Goal: Find specific page/section: Find specific page/section

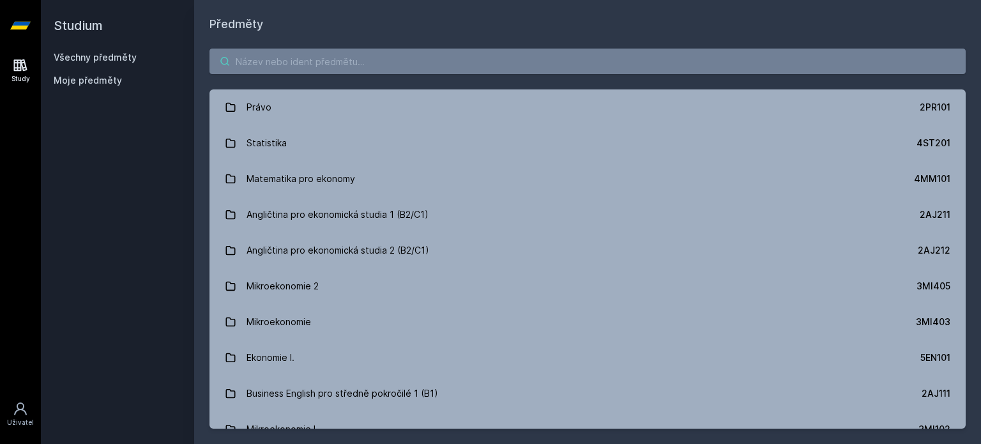
click at [296, 58] on input "search" at bounding box center [587, 62] width 756 height 26
paste input "JEM215"
type input "JEM215"
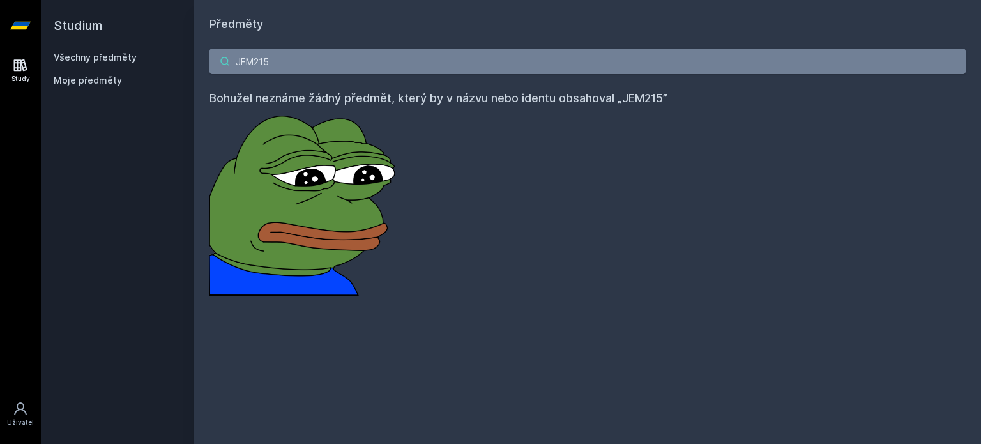
drag, startPoint x: 303, startPoint y: 73, endPoint x: 128, endPoint y: 81, distance: 175.2
click at [125, 84] on div "Studium Všechny předměty Moje předměty Předměty JEM215 Bohužel neznáme žádný př…" at bounding box center [511, 222] width 940 height 444
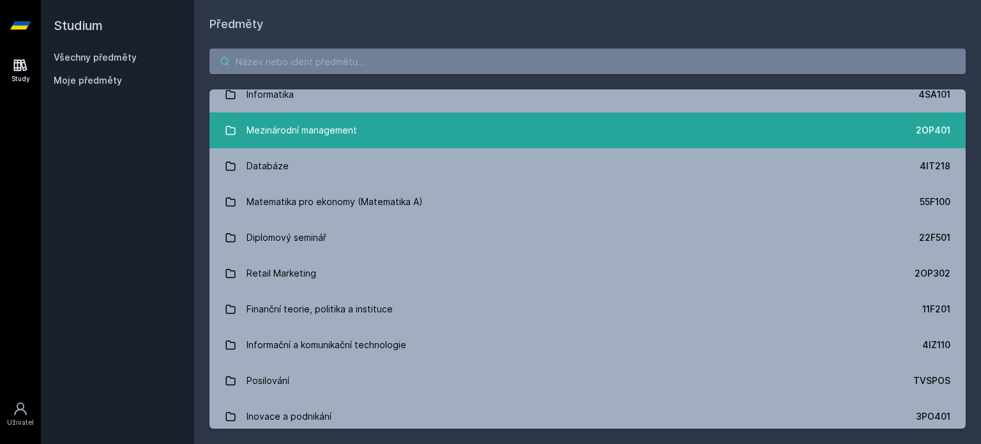
scroll to position [703, 0]
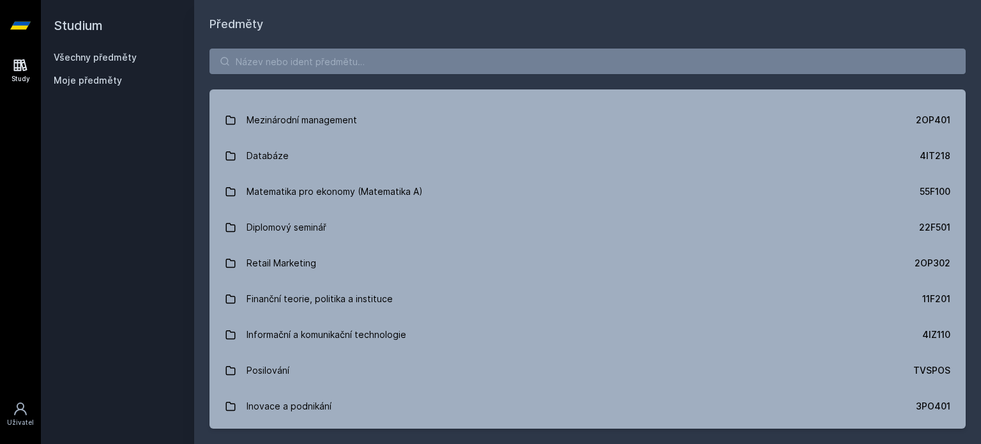
click at [84, 76] on span "Moje předměty" at bounding box center [88, 80] width 68 height 13
click at [92, 60] on link "Všechny předměty" at bounding box center [95, 57] width 83 height 11
click at [95, 75] on span "Moje předměty" at bounding box center [88, 80] width 68 height 13
click at [97, 80] on span "Moje předměty" at bounding box center [88, 80] width 68 height 13
click at [13, 72] on link "Study" at bounding box center [21, 70] width 36 height 39
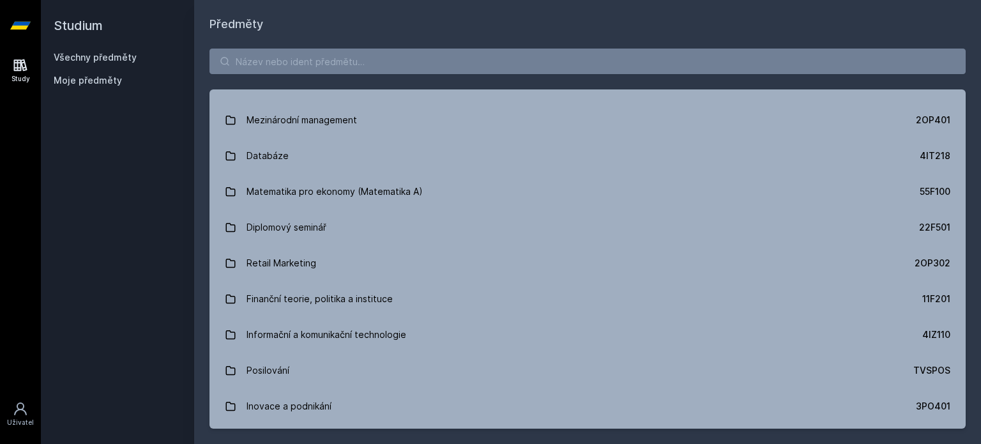
click at [15, 66] on icon at bounding box center [20, 64] width 15 height 15
click at [19, 22] on icon at bounding box center [20, 26] width 20 height 8
